Goal: Task Accomplishment & Management: Complete application form

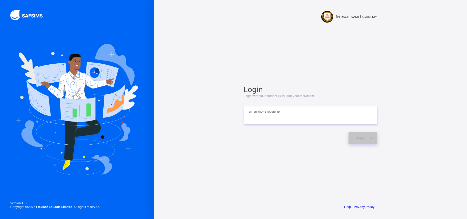
click at [258, 113] on input at bounding box center [310, 115] width 133 height 18
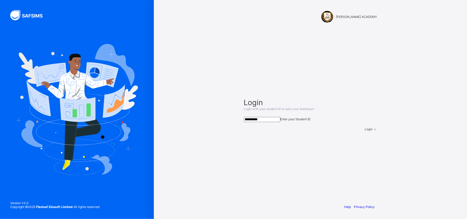
click at [262, 117] on input "**********" at bounding box center [262, 119] width 36 height 5
click at [365, 131] on div "Login" at bounding box center [371, 129] width 12 height 4
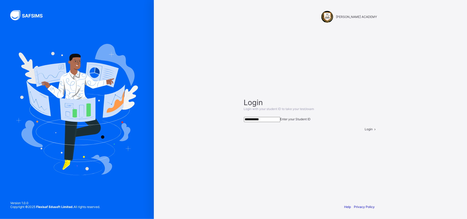
click at [365, 131] on div "Login" at bounding box center [371, 129] width 12 height 4
click at [263, 117] on input "**********" at bounding box center [262, 119] width 36 height 5
type input "**********"
click at [365, 131] on span "Login" at bounding box center [369, 129] width 8 height 4
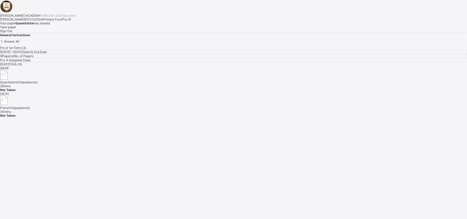
drag, startPoint x: 361, startPoint y: 138, endPoint x: 53, endPoint y: 132, distance: 307.8
click at [53, 29] on div "Take paper" at bounding box center [233, 27] width 467 height 4
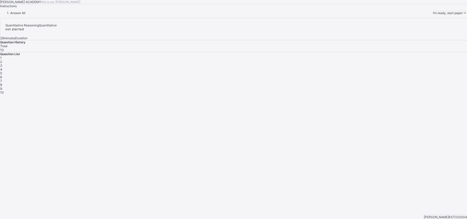
click at [433, 15] on div "I’m ready, start paper" at bounding box center [450, 13] width 34 height 4
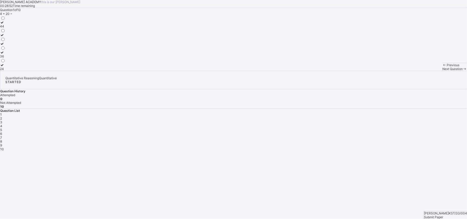
click at [5, 71] on label "24" at bounding box center [2, 67] width 5 height 8
click at [442, 71] on div "Next Question" at bounding box center [454, 69] width 25 height 4
click at [7, 62] on label "102" at bounding box center [3, 58] width 7 height 8
drag, startPoint x: 174, startPoint y: 165, endPoint x: 250, endPoint y: 185, distance: 79.0
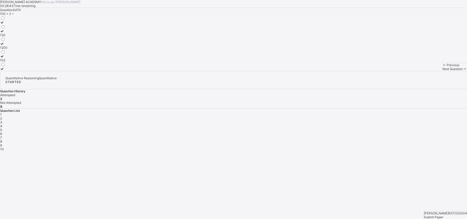
click at [250, 71] on div "[PERSON_NAME] ACADEMY this is our [PERSON_NAME] 00:28:43 Time remaining Questio…" at bounding box center [233, 35] width 467 height 71
click at [442, 71] on span "Next Question" at bounding box center [452, 69] width 20 height 4
click at [5, 49] on label "50" at bounding box center [2, 46] width 5 height 8
click at [321, 71] on div "Question 3 of 10 42 + 8 = 48 50 42" at bounding box center [233, 39] width 467 height 63
click at [442, 71] on span "Next Question" at bounding box center [452, 69] width 20 height 4
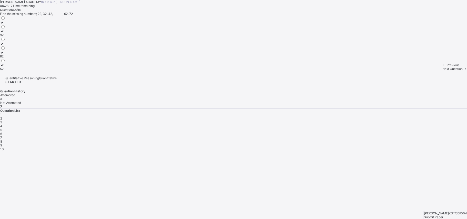
click at [5, 71] on label "52" at bounding box center [2, 67] width 5 height 8
click at [68, 71] on div "[PERSON_NAME] ACADEMY this is our [PERSON_NAME] 00:28:13 Time remaining Questio…" at bounding box center [233, 35] width 467 height 71
click at [442, 71] on span "Next Question" at bounding box center [452, 69] width 20 height 4
click at [13, 28] on label "800, 900" at bounding box center [6, 25] width 13 height 8
click at [442, 71] on div "Next Question" at bounding box center [454, 69] width 25 height 4
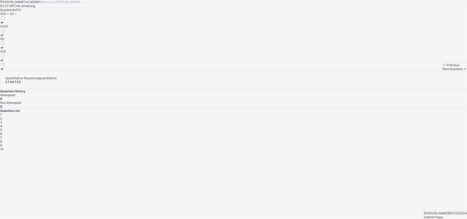
click at [8, 53] on div "330" at bounding box center [4, 51] width 8 height 4
click at [442, 71] on span "Next Question" at bounding box center [452, 69] width 20 height 4
click at [6, 71] on div "99" at bounding box center [3, 69] width 6 height 4
click at [442, 71] on span "Next Question" at bounding box center [452, 69] width 20 height 4
click at [5, 53] on div "51" at bounding box center [2, 51] width 5 height 4
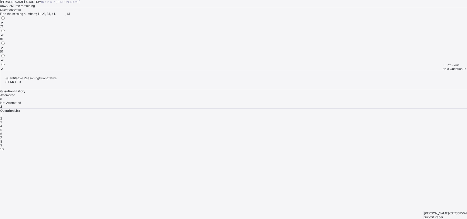
click at [442, 71] on div "Next Question" at bounding box center [454, 69] width 25 height 4
click at [6, 71] on label "70" at bounding box center [3, 67] width 6 height 8
click at [442, 71] on div "Next Question" at bounding box center [454, 69] width 25 height 4
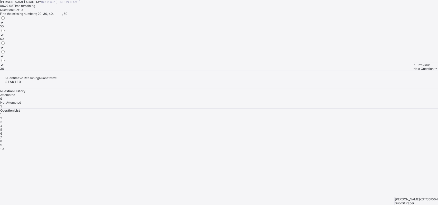
click at [5, 71] on div "30" at bounding box center [2, 69] width 5 height 4
click at [416, 202] on div "Submit Paper" at bounding box center [416, 204] width 43 height 4
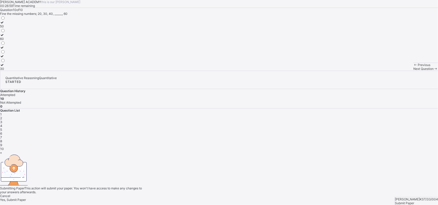
click at [26, 198] on span "Yes, Submit Paper" at bounding box center [13, 200] width 26 height 4
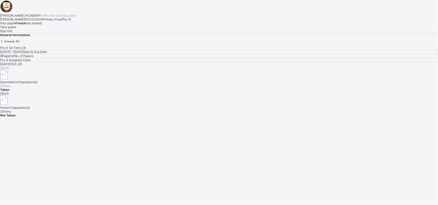
click at [59, 29] on div "Take paper" at bounding box center [219, 27] width 438 height 4
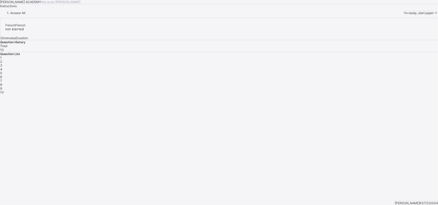
click at [404, 15] on div "I’m ready, start paper" at bounding box center [421, 13] width 34 height 4
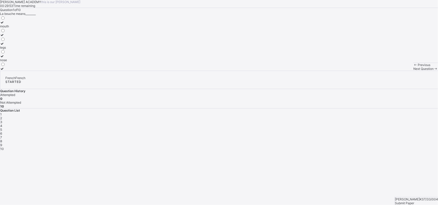
click at [9, 28] on div "mouth" at bounding box center [4, 26] width 9 height 4
drag, startPoint x: 295, startPoint y: 193, endPoint x: 215, endPoint y: 127, distance: 103.8
click at [215, 71] on div "Question 1 of 10 La bouche means________ mouth legs nose" at bounding box center [219, 39] width 438 height 63
click at [413, 71] on span "Next Question" at bounding box center [423, 69] width 20 height 4
click at [41, 62] on div "what is your name?" at bounding box center [20, 60] width 41 height 4
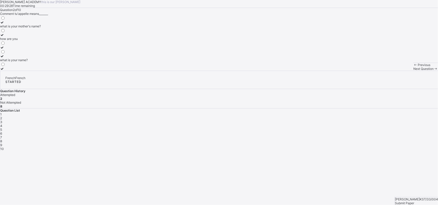
click at [413, 71] on span "Next Question" at bounding box center [423, 69] width 20 height 4
click at [25, 71] on div "see you next time" at bounding box center [12, 69] width 25 height 4
click at [413, 71] on span "Next Question" at bounding box center [423, 69] width 20 height 4
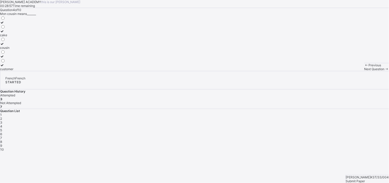
click at [13, 49] on label "cousin" at bounding box center [6, 46] width 13 height 8
click at [364, 71] on span "Next Question" at bounding box center [374, 69] width 20 height 4
click at [17, 62] on label "sister" at bounding box center [8, 58] width 17 height 8
click at [364, 71] on span "Next Question" at bounding box center [374, 69] width 20 height 4
click at [10, 46] on label "father" at bounding box center [5, 42] width 10 height 8
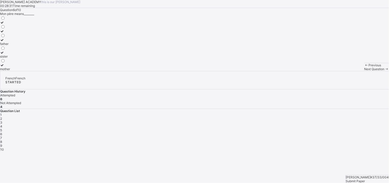
click at [364, 71] on span "Next Question" at bounding box center [374, 69] width 20 height 4
click at [10, 28] on div "mother" at bounding box center [5, 26] width 10 height 4
click at [364, 71] on span "Next Question" at bounding box center [374, 69] width 20 height 4
click at [22, 71] on label "see you soon" at bounding box center [11, 67] width 22 height 8
click at [364, 71] on span "Next Question" at bounding box center [374, 69] width 20 height 4
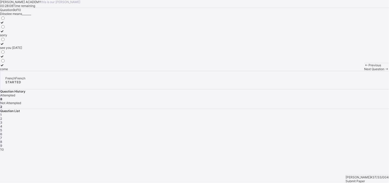
click at [22, 37] on div "sorry" at bounding box center [11, 35] width 22 height 4
click at [364, 71] on div "Next Question" at bounding box center [376, 69] width 25 height 4
click at [9, 37] on div "head" at bounding box center [4, 35] width 9 height 4
click at [360, 179] on div "Submit Paper" at bounding box center [367, 181] width 43 height 4
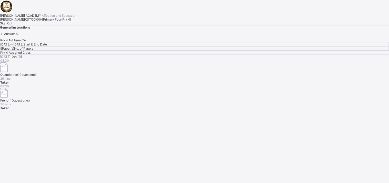
click at [12, 25] on span "Sign Out" at bounding box center [6, 23] width 12 height 4
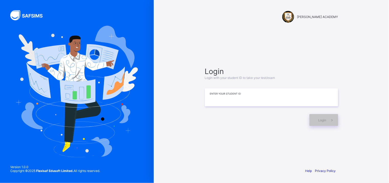
click at [228, 104] on input at bounding box center [271, 97] width 133 height 18
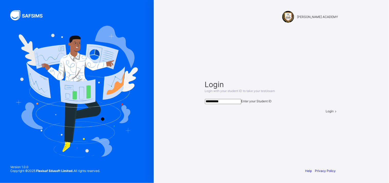
type input "**********"
click at [326, 113] on span "Login" at bounding box center [330, 111] width 8 height 4
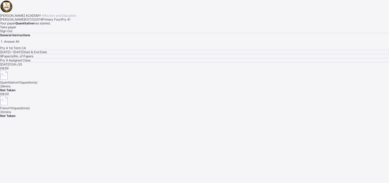
click at [16, 29] on span "Take paper" at bounding box center [8, 27] width 16 height 4
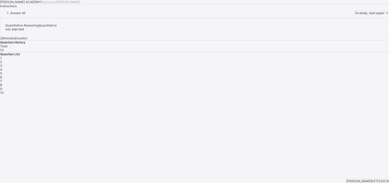
click at [355, 15] on div "I’m ready, start paper" at bounding box center [372, 13] width 34 height 4
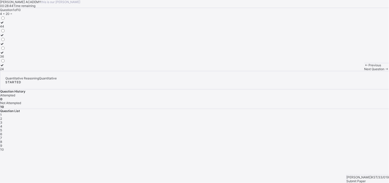
click at [5, 58] on div "36" at bounding box center [2, 56] width 5 height 4
click at [364, 71] on div "Previous Next Question" at bounding box center [376, 67] width 25 height 8
click at [364, 71] on div "Next Question" at bounding box center [376, 69] width 25 height 4
click at [7, 62] on label "102" at bounding box center [3, 58] width 7 height 8
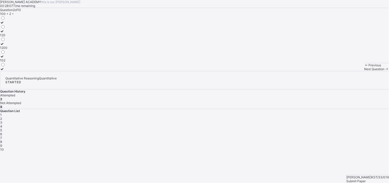
click at [364, 71] on div "Next Question" at bounding box center [376, 69] width 25 height 4
click at [5, 28] on div "48" at bounding box center [2, 26] width 5 height 4
click at [364, 71] on div "Previous Next Question" at bounding box center [376, 67] width 25 height 8
click at [364, 71] on div "Next Question" at bounding box center [376, 69] width 25 height 4
click at [5, 71] on div "52" at bounding box center [2, 69] width 5 height 4
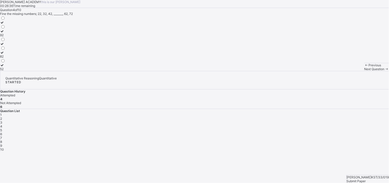
click at [364, 71] on span "Next Question" at bounding box center [374, 69] width 20 height 4
click at [13, 28] on label "800, 900" at bounding box center [6, 25] width 13 height 8
click at [364, 71] on span "Next Question" at bounding box center [374, 69] width 20 height 4
click at [8, 53] on div "330" at bounding box center [4, 51] width 8 height 4
click at [364, 71] on div "Next Question" at bounding box center [376, 69] width 25 height 4
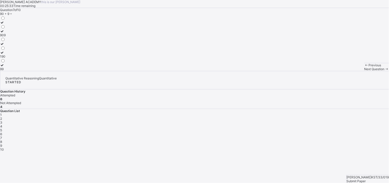
click at [6, 71] on label "99" at bounding box center [3, 67] width 6 height 8
click at [364, 71] on div "Next Question" at bounding box center [376, 69] width 25 height 4
click at [5, 53] on label "51" at bounding box center [2, 50] width 5 height 8
click at [364, 71] on div "Next Question" at bounding box center [376, 69] width 25 height 4
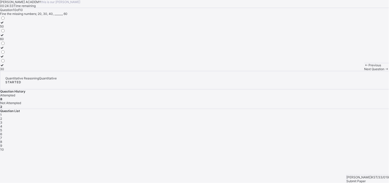
click at [307, 143] on div "9" at bounding box center [194, 145] width 389 height 4
click at [6, 71] on label "70" at bounding box center [3, 67] width 6 height 8
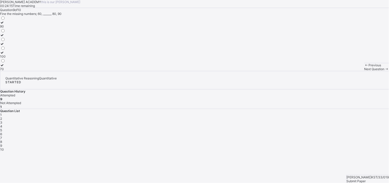
click at [6, 71] on label "70" at bounding box center [3, 67] width 6 height 8
click at [6, 71] on div "90 100 70" at bounding box center [3, 43] width 6 height 55
click at [6, 71] on label "70" at bounding box center [3, 67] width 6 height 8
click at [364, 71] on div "Next Question" at bounding box center [376, 69] width 25 height 4
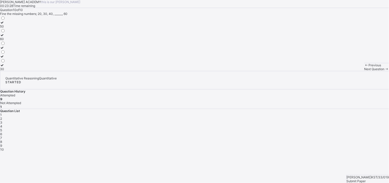
click at [5, 28] on label "50" at bounding box center [2, 25] width 5 height 8
click at [366, 179] on span "Submit Paper" at bounding box center [356, 181] width 19 height 4
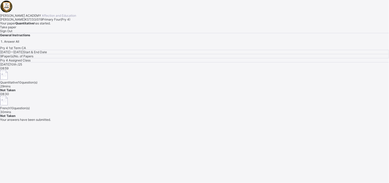
click at [202, 117] on div "Pry 4 1st Term CA [DATE] — [DATE] Start & End Date 9 Paper(s) No. of Papers Pry…" at bounding box center [194, 82] width 389 height 72
click at [59, 29] on div "Take paper" at bounding box center [194, 27] width 389 height 4
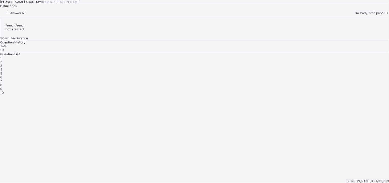
click at [355, 15] on div "I’m ready, start paper" at bounding box center [372, 13] width 34 height 4
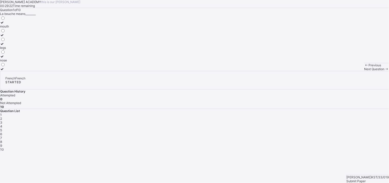
click at [9, 28] on label "mouth" at bounding box center [4, 25] width 9 height 8
click at [364, 71] on span "Next Question" at bounding box center [374, 69] width 20 height 4
click at [41, 41] on label "how are you" at bounding box center [20, 37] width 41 height 8
click at [41, 62] on div "what is your name?" at bounding box center [20, 60] width 41 height 4
click at [41, 62] on label "what is your name?" at bounding box center [20, 58] width 41 height 8
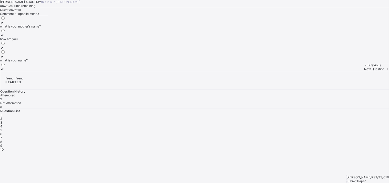
click at [364, 71] on div "Next Question" at bounding box center [376, 69] width 25 height 4
click at [25, 71] on div "see you next time" at bounding box center [12, 69] width 25 height 4
click at [364, 71] on div "Next Question" at bounding box center [376, 69] width 25 height 4
click at [13, 37] on label "cake" at bounding box center [6, 33] width 13 height 8
click at [364, 71] on div "Next Question" at bounding box center [376, 69] width 25 height 4
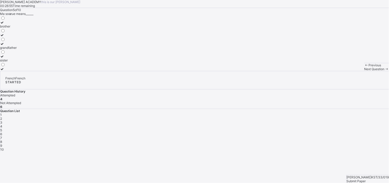
click at [17, 62] on div "sister" at bounding box center [8, 60] width 17 height 4
click at [364, 71] on div "Previous Next Question" at bounding box center [376, 67] width 25 height 8
click at [364, 71] on span "Next Question" at bounding box center [374, 69] width 20 height 4
click at [10, 46] on div "father" at bounding box center [5, 44] width 10 height 4
click at [364, 71] on span "Next Question" at bounding box center [374, 69] width 20 height 4
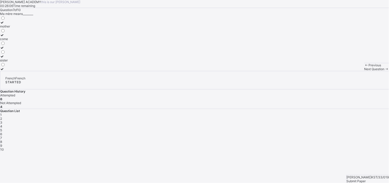
click at [10, 28] on label "mother" at bounding box center [5, 25] width 10 height 8
click at [364, 71] on div "Next Question" at bounding box center [376, 69] width 25 height 4
click at [22, 71] on label "see you soon" at bounding box center [11, 67] width 22 height 8
click at [364, 71] on div "Next Question" at bounding box center [376, 69] width 25 height 4
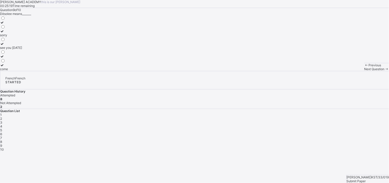
click at [22, 37] on label "sorry" at bounding box center [11, 33] width 22 height 8
click at [364, 71] on span "Next Question" at bounding box center [374, 69] width 20 height 4
click at [9, 37] on div "head" at bounding box center [4, 35] width 9 height 4
click at [367, 179] on div "Submit Paper" at bounding box center [368, 181] width 42 height 4
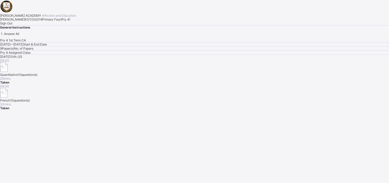
click at [61, 25] on div "Sign Out" at bounding box center [194, 23] width 389 height 4
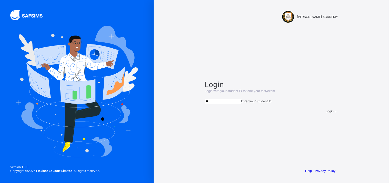
type input "*"
type input "**********"
click at [326, 113] on div "Login" at bounding box center [332, 111] width 12 height 4
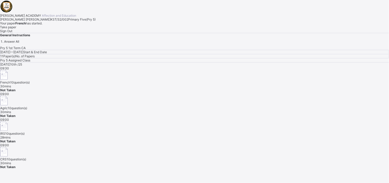
click at [16, 29] on span "Take paper" at bounding box center [8, 27] width 16 height 4
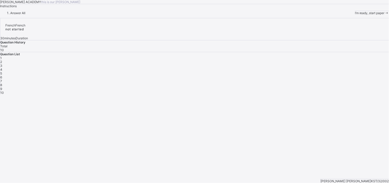
click at [355, 15] on span "I’m ready, start paper" at bounding box center [370, 13] width 30 height 4
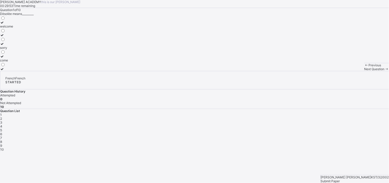
click at [13, 49] on div "sorry" at bounding box center [6, 48] width 13 height 4
click at [364, 71] on span "Next Question" at bounding box center [374, 69] width 20 height 4
click at [32, 49] on label "[GEOGRAPHIC_DATA]" at bounding box center [16, 46] width 32 height 8
click at [364, 71] on span "Next Question" at bounding box center [374, 69] width 20 height 4
click at [32, 28] on div "Porto-NOVO" at bounding box center [16, 26] width 32 height 4
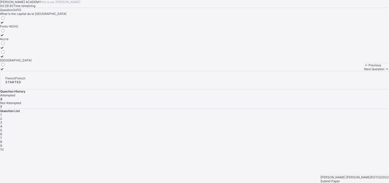
click at [364, 71] on span "Next Question" at bounding box center [374, 69] width 20 height 4
click at [49, 28] on div "[PERSON_NAME] is sleeping" at bounding box center [24, 26] width 49 height 4
click at [364, 71] on div "Next Question" at bounding box center [376, 69] width 25 height 4
click at [9, 37] on div "a bag" at bounding box center [4, 35] width 9 height 4
click at [364, 71] on span "Next Question" at bounding box center [374, 69] width 20 height 4
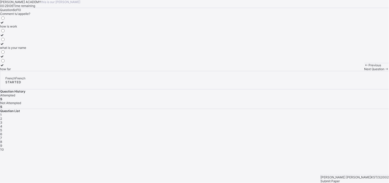
click at [26, 49] on div "what is your name" at bounding box center [13, 48] width 26 height 4
click at [364, 71] on span "Next Question" at bounding box center [374, 69] width 20 height 4
click at [32, 28] on label "Abuja" at bounding box center [16, 25] width 32 height 8
click at [364, 71] on span "Next Question" at bounding box center [374, 69] width 20 height 4
click at [36, 53] on div "the baby is crawling" at bounding box center [18, 51] width 36 height 4
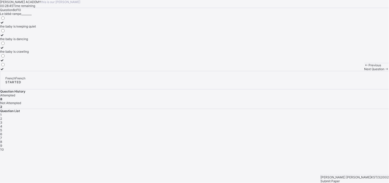
click at [364, 71] on span "Next Question" at bounding box center [374, 69] width 20 height 4
click at [23, 28] on div "Serah is praying" at bounding box center [11, 26] width 23 height 4
click at [364, 71] on div "Next Question" at bounding box center [376, 69] width 25 height 4
click at [8, 49] on div "ruler" at bounding box center [4, 48] width 8 height 4
click at [371, 179] on div "Submit Paper" at bounding box center [355, 181] width 68 height 4
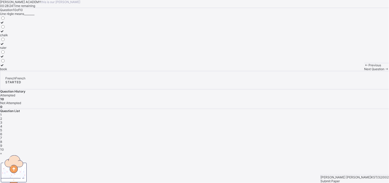
click at [371, 171] on div "× Submitting Paper This action will submit your paper. You won't have access to…" at bounding box center [194, 176] width 389 height 51
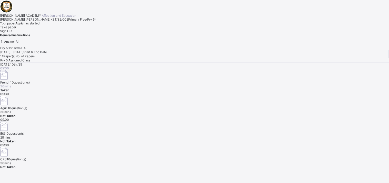
click at [61, 29] on div "Take paper" at bounding box center [194, 27] width 389 height 4
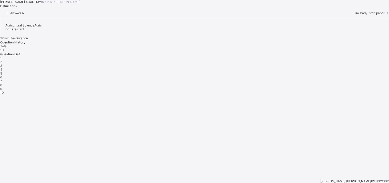
click at [355, 15] on div "I’m ready, start paper" at bounding box center [372, 13] width 34 height 4
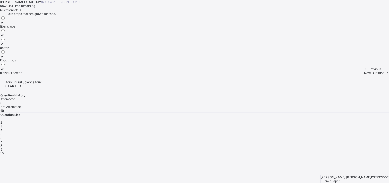
click at [22, 62] on label "Food crops" at bounding box center [11, 58] width 22 height 8
click at [364, 75] on div "Next Question" at bounding box center [376, 73] width 25 height 4
click at [7, 28] on div "two" at bounding box center [3, 26] width 7 height 4
click at [364, 75] on span "Next Question" at bounding box center [374, 73] width 20 height 4
click at [15, 41] on div "top soil" at bounding box center [7, 39] width 15 height 4
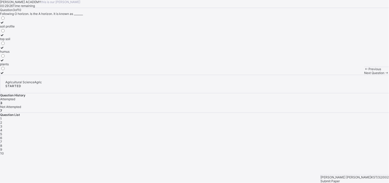
click at [364, 75] on span "Next Question" at bounding box center [374, 73] width 20 height 4
click at [30, 28] on div "chemical weathering" at bounding box center [15, 26] width 30 height 4
click at [364, 75] on span "Next Question" at bounding box center [374, 73] width 20 height 4
click at [34, 75] on div "Erosion" at bounding box center [17, 73] width 34 height 4
click at [364, 75] on span "Next Question" at bounding box center [374, 73] width 20 height 4
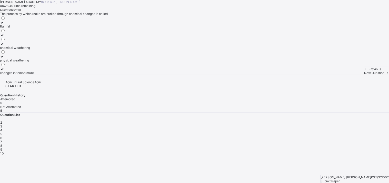
click at [34, 49] on div "chemical weathering" at bounding box center [17, 48] width 34 height 4
click at [364, 75] on div "Next Question" at bounding box center [376, 73] width 25 height 4
click at [23, 66] on label "living organisms" at bounding box center [11, 62] width 23 height 8
click at [364, 75] on span "Next Question" at bounding box center [374, 73] width 20 height 4
click at [15, 37] on div "Soil profile" at bounding box center [7, 35] width 15 height 4
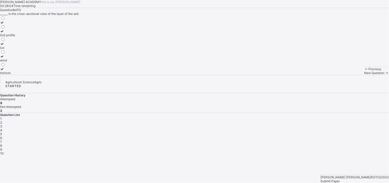
click at [364, 75] on span "Next Question" at bounding box center [374, 73] width 20 height 4
click at [38, 53] on label "plants and animals" at bounding box center [19, 50] width 38 height 8
click at [364, 75] on div "Next Question" at bounding box center [376, 73] width 25 height 4
click at [23, 28] on label "Monocotyledon" at bounding box center [11, 25] width 23 height 8
click at [340, 179] on span "Submit Paper" at bounding box center [330, 181] width 19 height 4
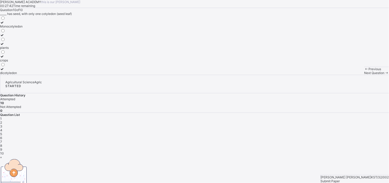
click at [366, 172] on div "× Submitting Paper This action will submit your paper. You won't have access to…" at bounding box center [194, 180] width 389 height 51
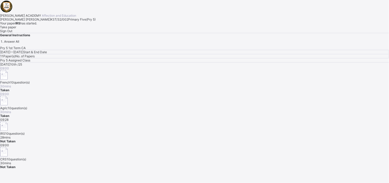
click at [70, 29] on div "Take paper" at bounding box center [194, 27] width 389 height 4
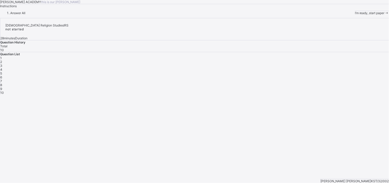
click at [355, 15] on div "I’m ready, start paper" at bounding box center [372, 13] width 34 height 4
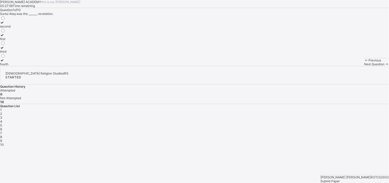
click at [365, 179] on div "Submit Paper" at bounding box center [355, 181] width 68 height 4
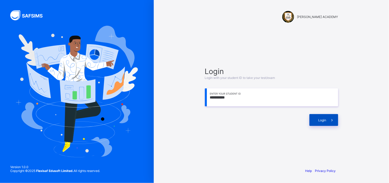
type input "**********"
click at [317, 117] on div "Login" at bounding box center [324, 120] width 29 height 12
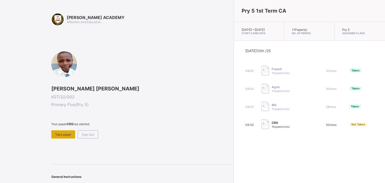
click at [62, 132] on span "Take paper" at bounding box center [63, 134] width 16 height 4
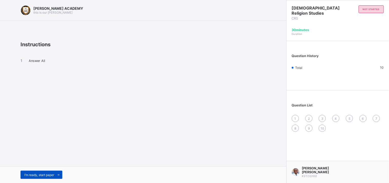
click at [50, 174] on span "I’m ready, start paper" at bounding box center [39, 175] width 30 height 4
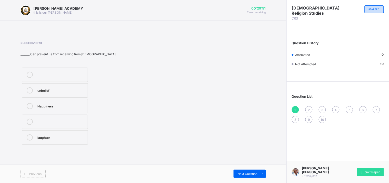
click at [70, 105] on div "Happiness" at bounding box center [61, 105] width 48 height 5
click at [247, 172] on span "Next Question" at bounding box center [247, 174] width 20 height 4
click at [76, 104] on div "lazy and busy body" at bounding box center [61, 105] width 48 height 5
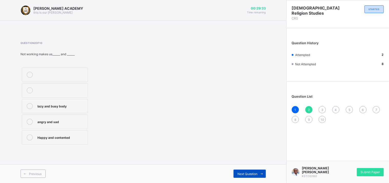
click at [242, 172] on span "Next Question" at bounding box center [247, 174] width 20 height 4
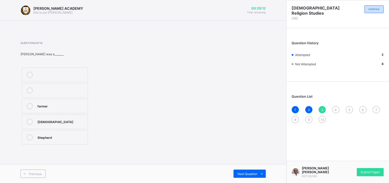
click at [65, 107] on div "farmer" at bounding box center [61, 105] width 48 height 5
click at [253, 171] on div "Next Question" at bounding box center [250, 173] width 32 height 8
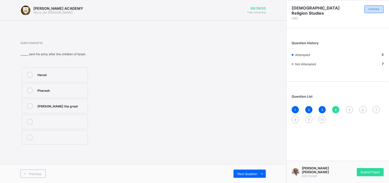
click at [70, 75] on div "Herod" at bounding box center [61, 74] width 48 height 5
click at [244, 170] on div "Next Question" at bounding box center [250, 173] width 32 height 8
click at [79, 71] on label "Aero plane" at bounding box center [55, 74] width 66 height 14
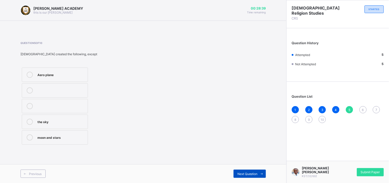
click at [248, 171] on div "Next Question" at bounding box center [250, 173] width 32 height 8
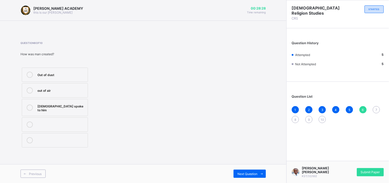
click at [73, 73] on div "Out of dust" at bounding box center [61, 74] width 48 height 5
click at [249, 175] on span "Next Question" at bounding box center [247, 174] width 20 height 4
click at [76, 102] on label "Daniel" at bounding box center [55, 106] width 66 height 14
click at [246, 168] on div "Previous Next Question" at bounding box center [143, 173] width 286 height 19
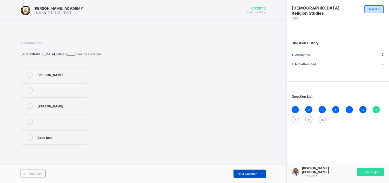
click at [247, 171] on div "Next Question" at bounding box center [250, 173] width 32 height 8
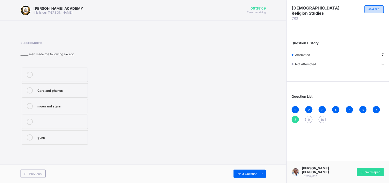
click at [63, 89] on div "Cars and phones" at bounding box center [61, 89] width 48 height 5
click at [242, 171] on div "Next Question" at bounding box center [250, 173] width 32 height 8
click at [74, 89] on div "Creation" at bounding box center [62, 89] width 51 height 5
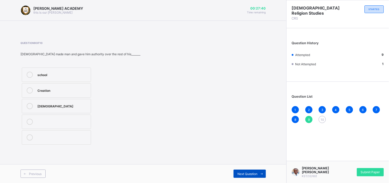
click at [242, 172] on span "Next Question" at bounding box center [247, 174] width 20 height 4
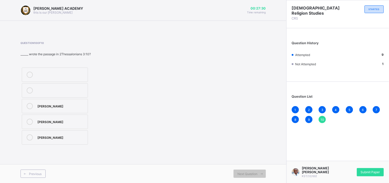
click at [68, 118] on label "Moses" at bounding box center [55, 121] width 66 height 14
click at [365, 172] on span "Submit Paper" at bounding box center [370, 172] width 19 height 4
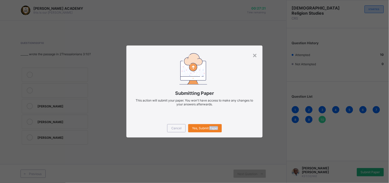
click at [365, 172] on div "× Submitting Paper This action will submit your paper. You won't have access to…" at bounding box center [194, 91] width 389 height 183
click at [199, 124] on div "Yes, Submit Paper" at bounding box center [205, 128] width 34 height 8
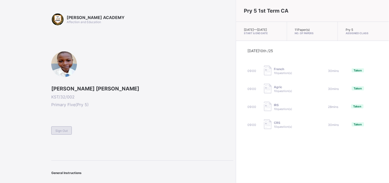
click at [60, 128] on span "Sign Out" at bounding box center [61, 130] width 12 height 4
